Goal: Information Seeking & Learning: Find specific page/section

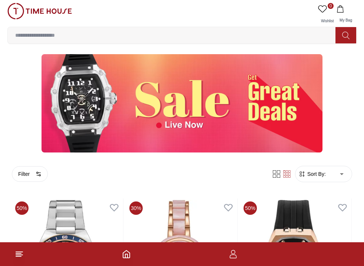
click at [325, 173] on span "Sort By:" at bounding box center [315, 173] width 20 height 7
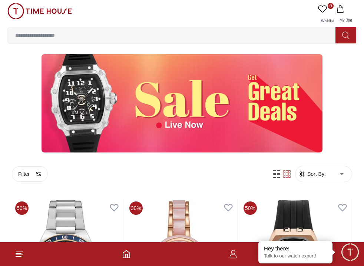
click at [313, 171] on span "Sort By:" at bounding box center [315, 173] width 20 height 7
click at [313, 170] on span "Sort By:" at bounding box center [315, 173] width 20 height 7
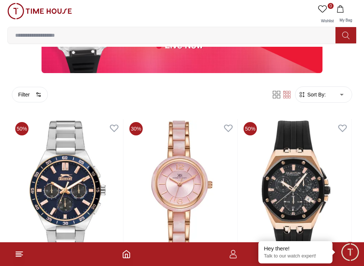
scroll to position [74, 0]
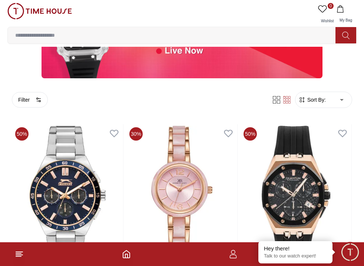
click at [321, 98] on span "Sort By:" at bounding box center [315, 99] width 20 height 7
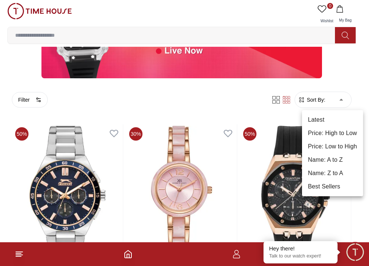
click at [190, 96] on div at bounding box center [184, 133] width 369 height 266
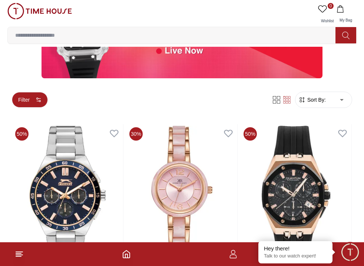
click at [24, 97] on button "Filter" at bounding box center [30, 100] width 36 height 16
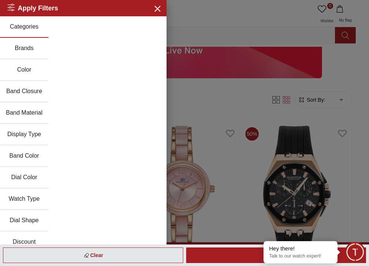
click at [20, 42] on button "Brands" at bounding box center [24, 48] width 49 height 21
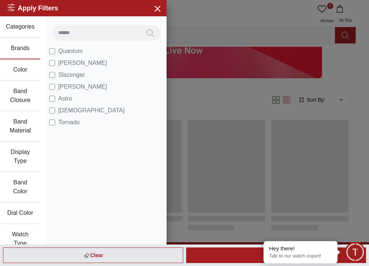
click at [255, 104] on div at bounding box center [184, 133] width 369 height 266
click at [153, 5] on icon "button" at bounding box center [157, 8] width 9 height 9
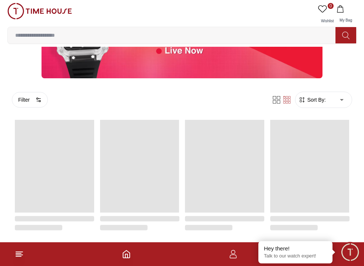
click at [164, 35] on input at bounding box center [174, 35] width 333 height 15
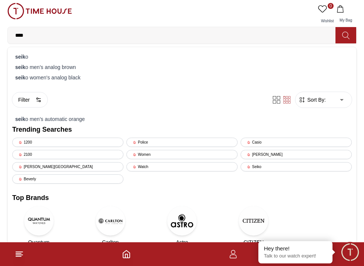
type input "*****"
